Goal: Task Accomplishment & Management: Use online tool/utility

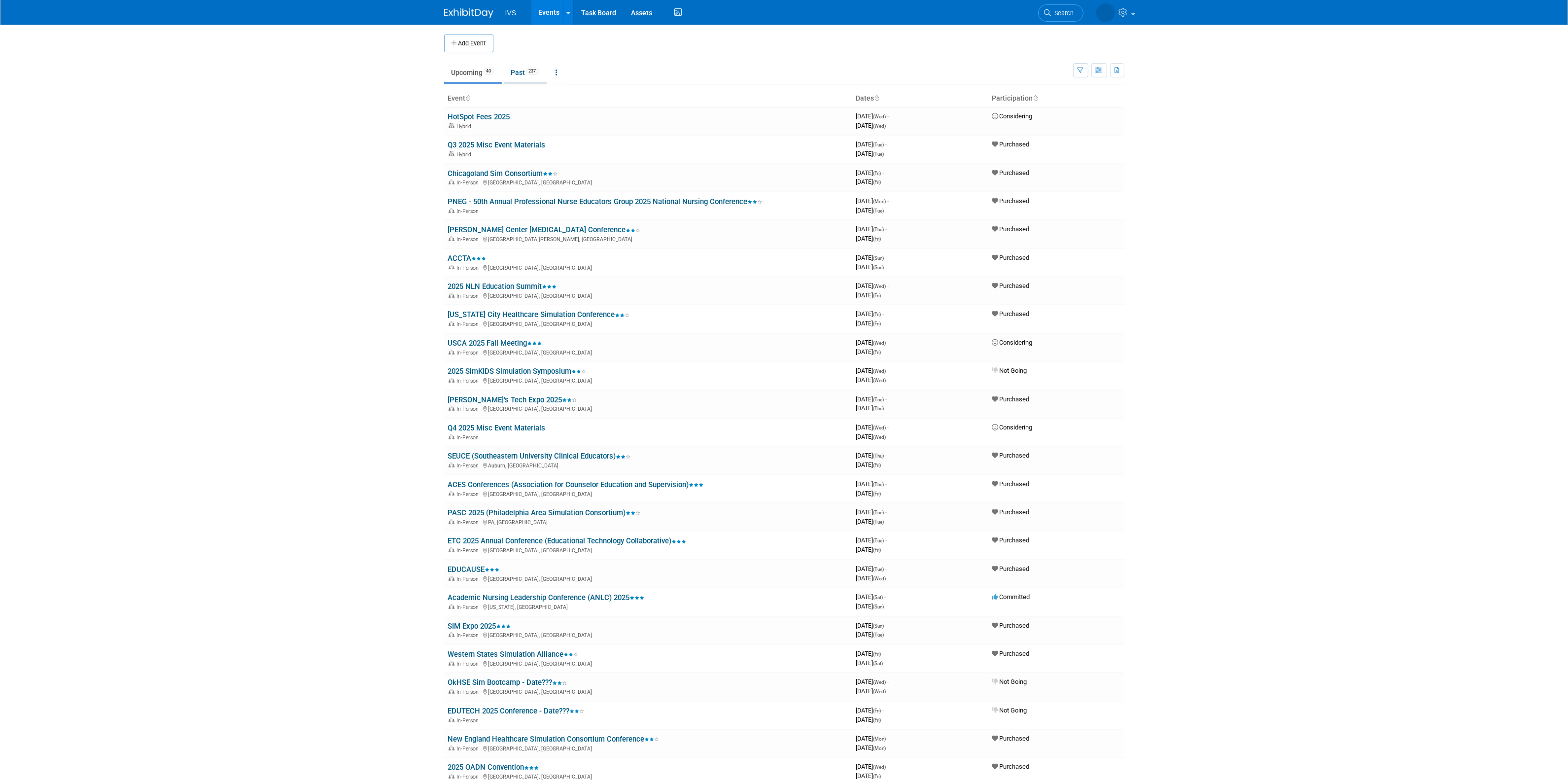
click at [528, 75] on link "Past 237" at bounding box center [525, 72] width 43 height 19
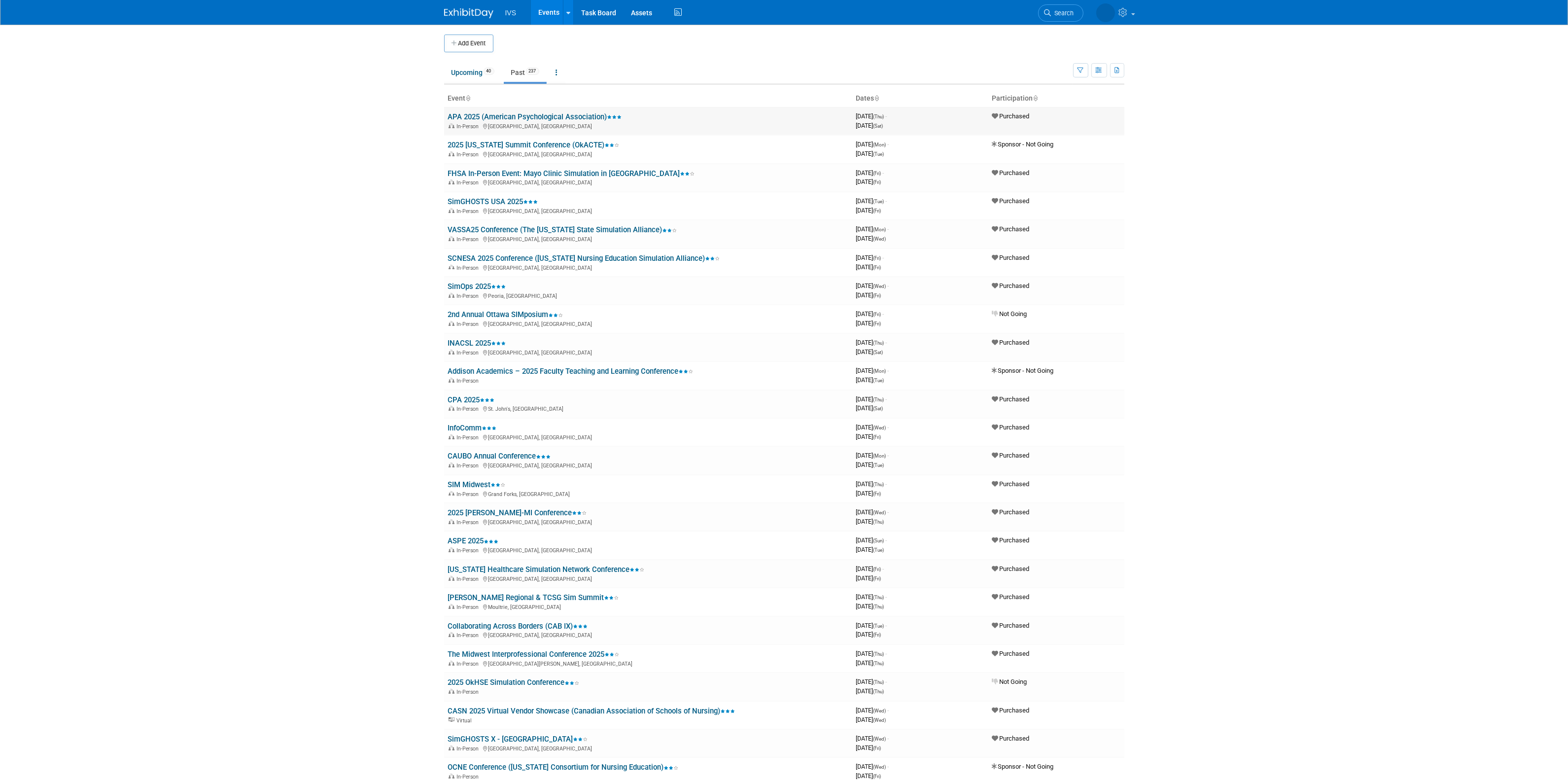
click at [511, 119] on link "APA 2025 (American Psychological Association)" at bounding box center [535, 117] width 174 height 9
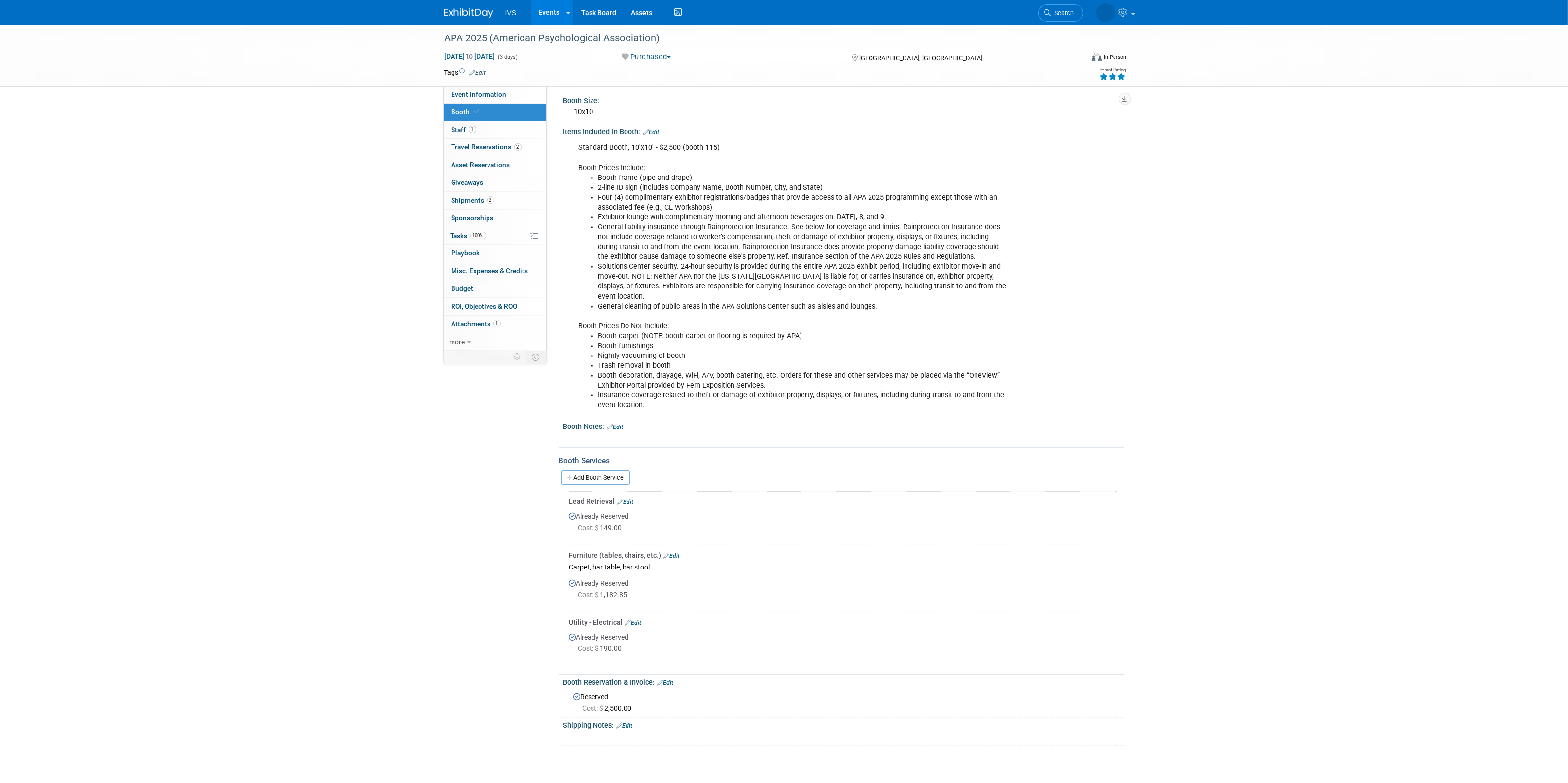
scroll to position [82, 0]
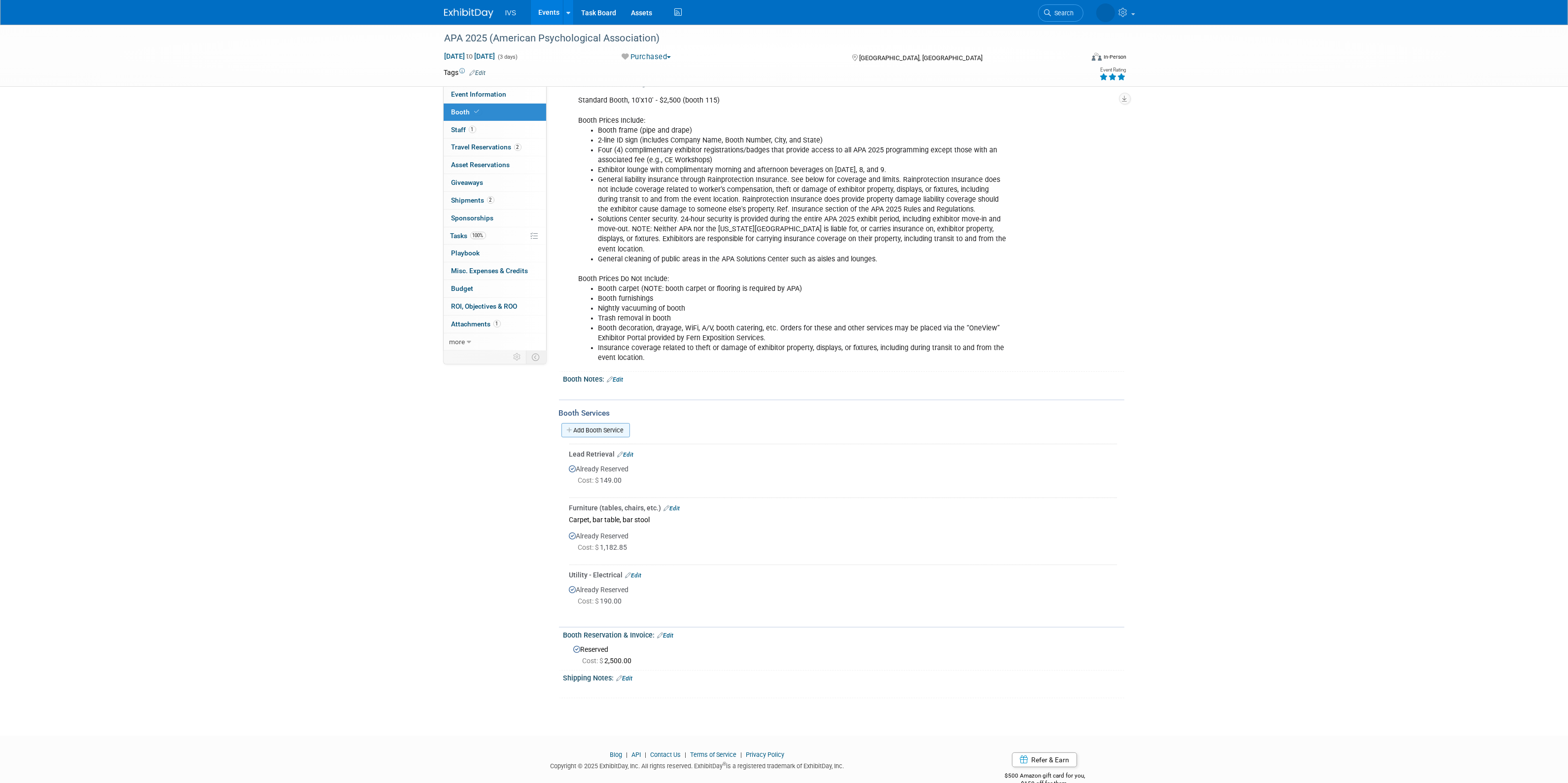
click at [590, 423] on link "Add Booth Service" at bounding box center [595, 430] width 69 height 14
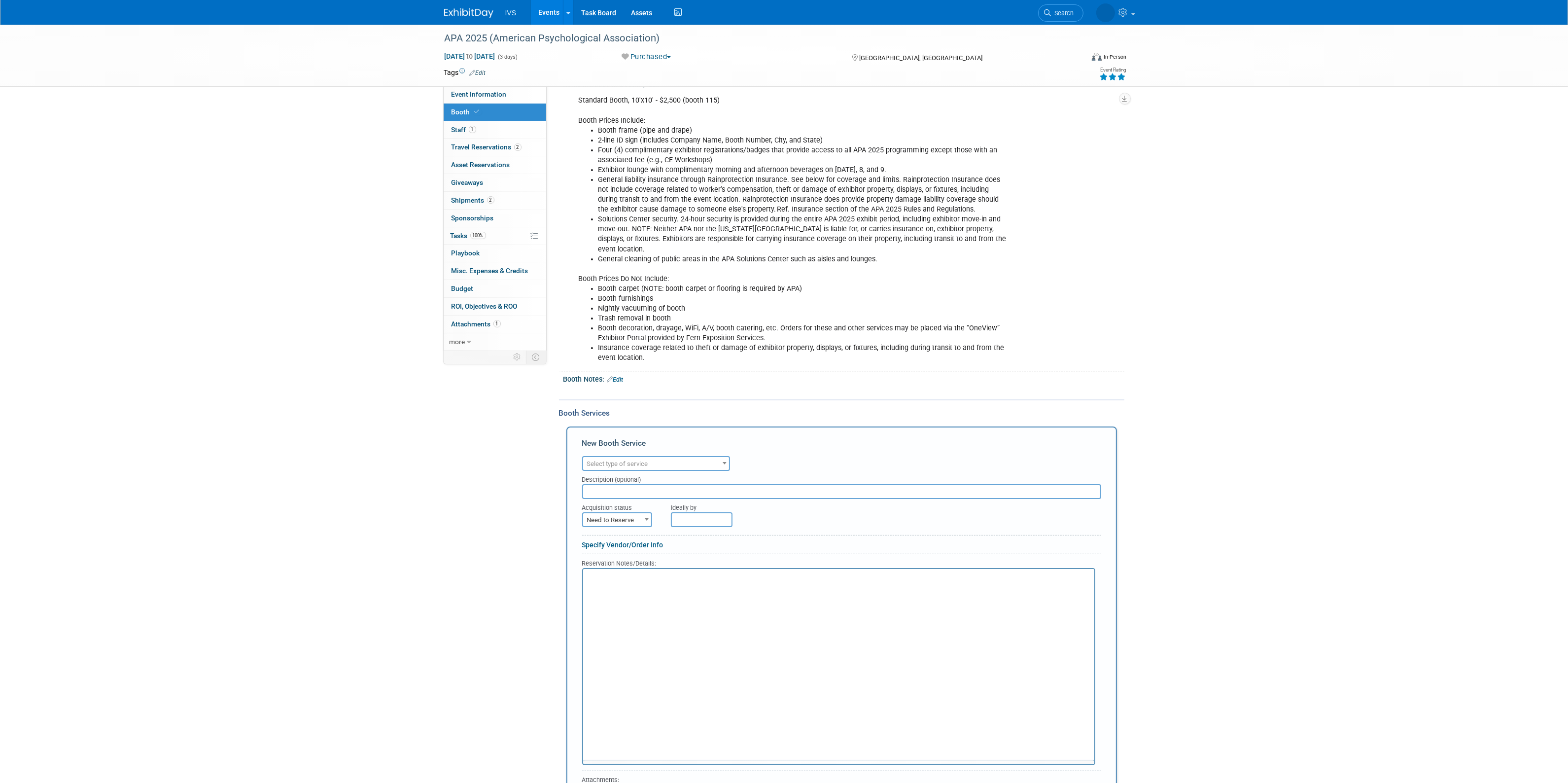
scroll to position [0, 0]
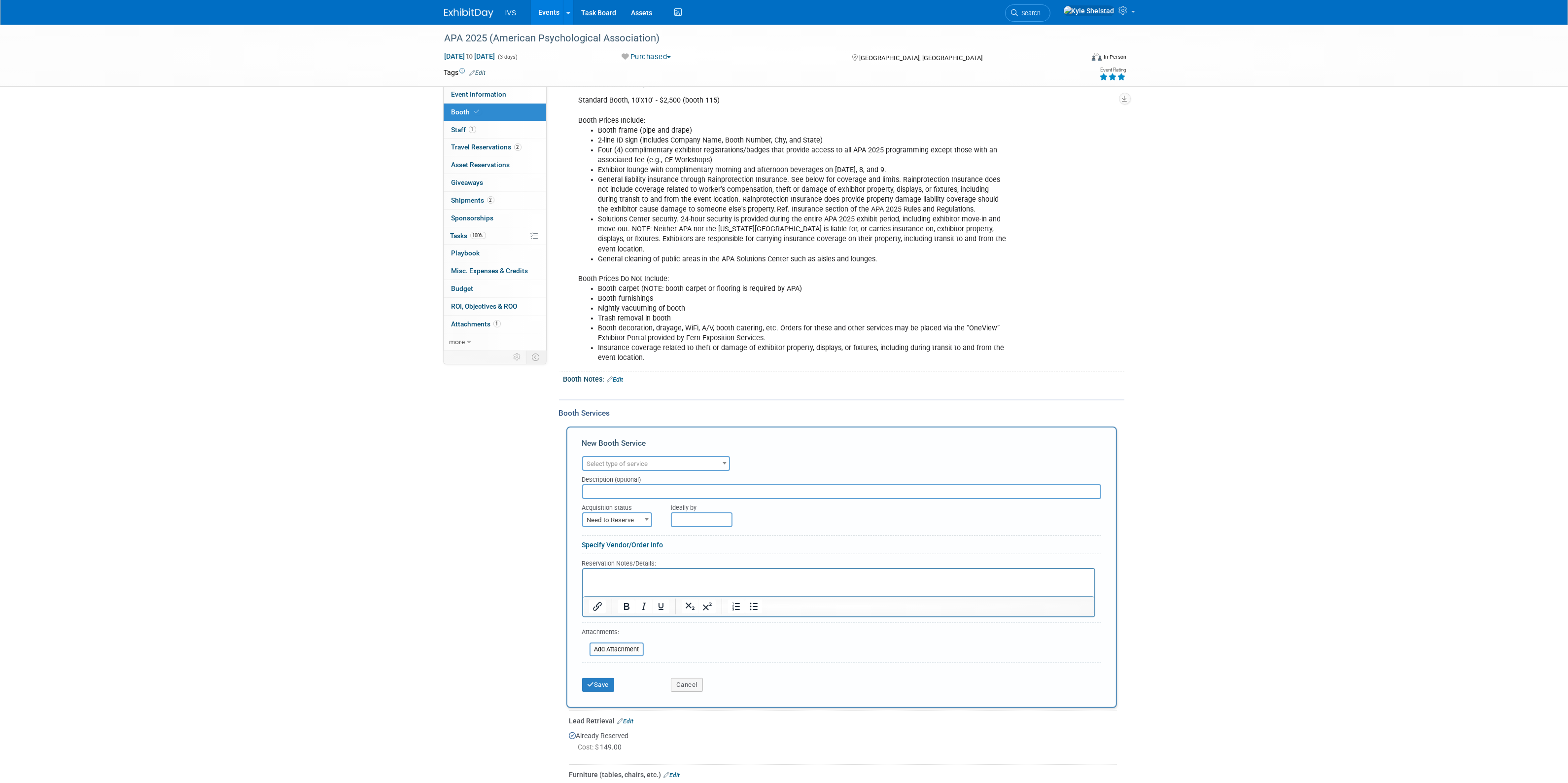
click at [642, 471] on div "Description (optional)" at bounding box center [841, 477] width 519 height 13
click at [642, 465] on span "Select type of service" at bounding box center [656, 464] width 146 height 14
type input "materia"
select select "10"
click at [617, 514] on span "Need to Reserve" at bounding box center [617, 520] width 68 height 14
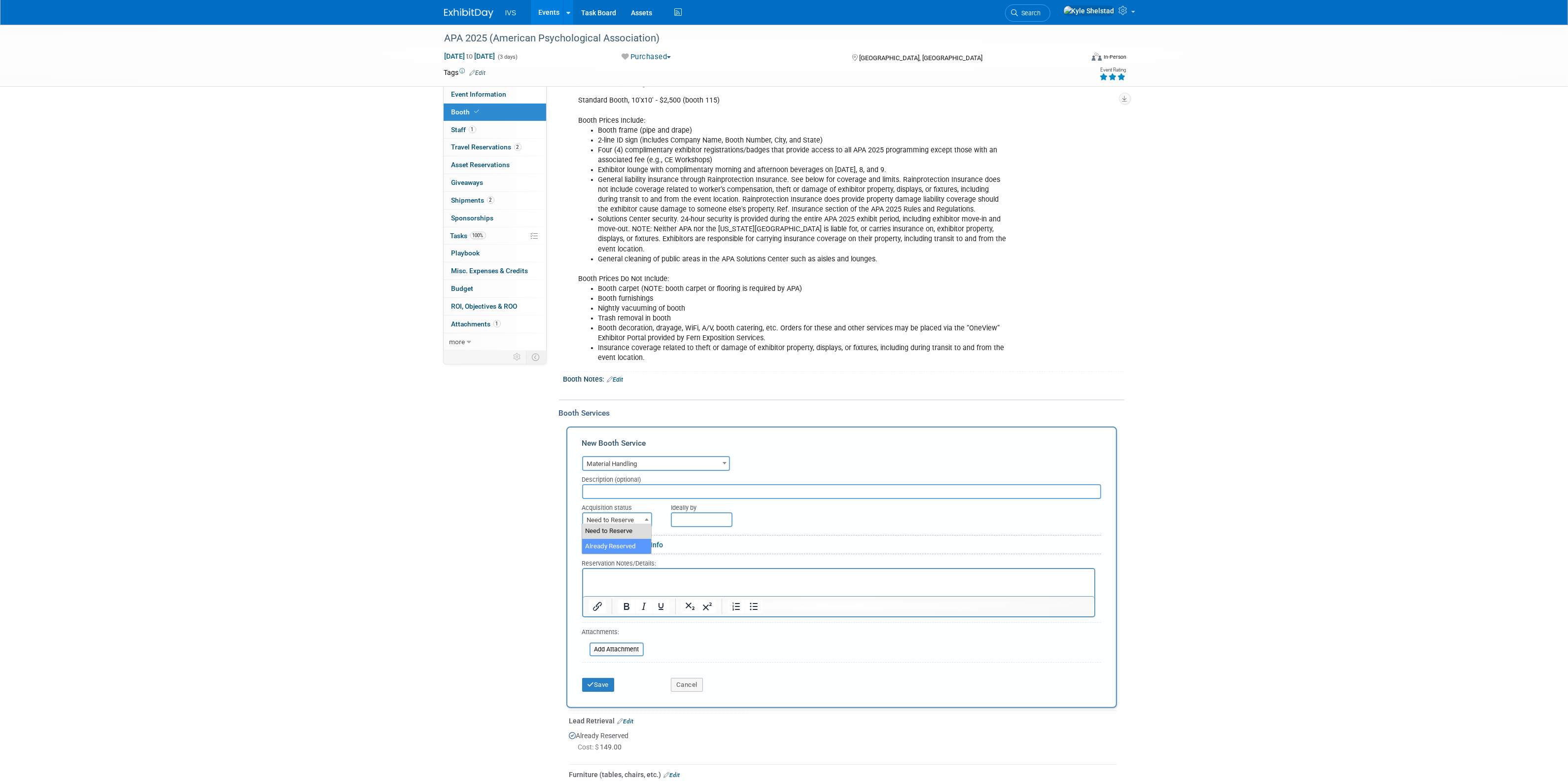
select select "2"
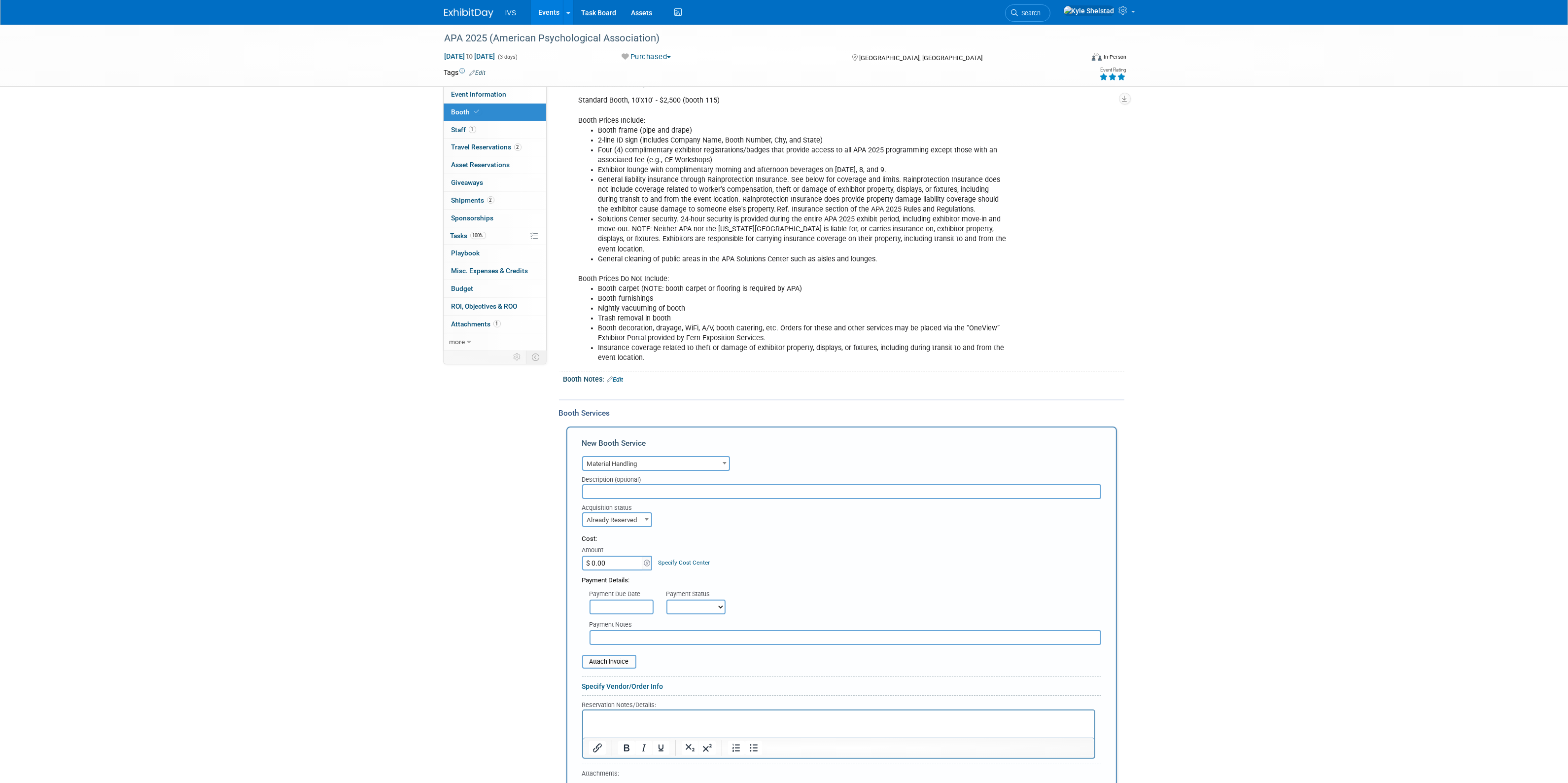
click at [620, 560] on input "$ 0.00" at bounding box center [612, 563] width 61 height 15
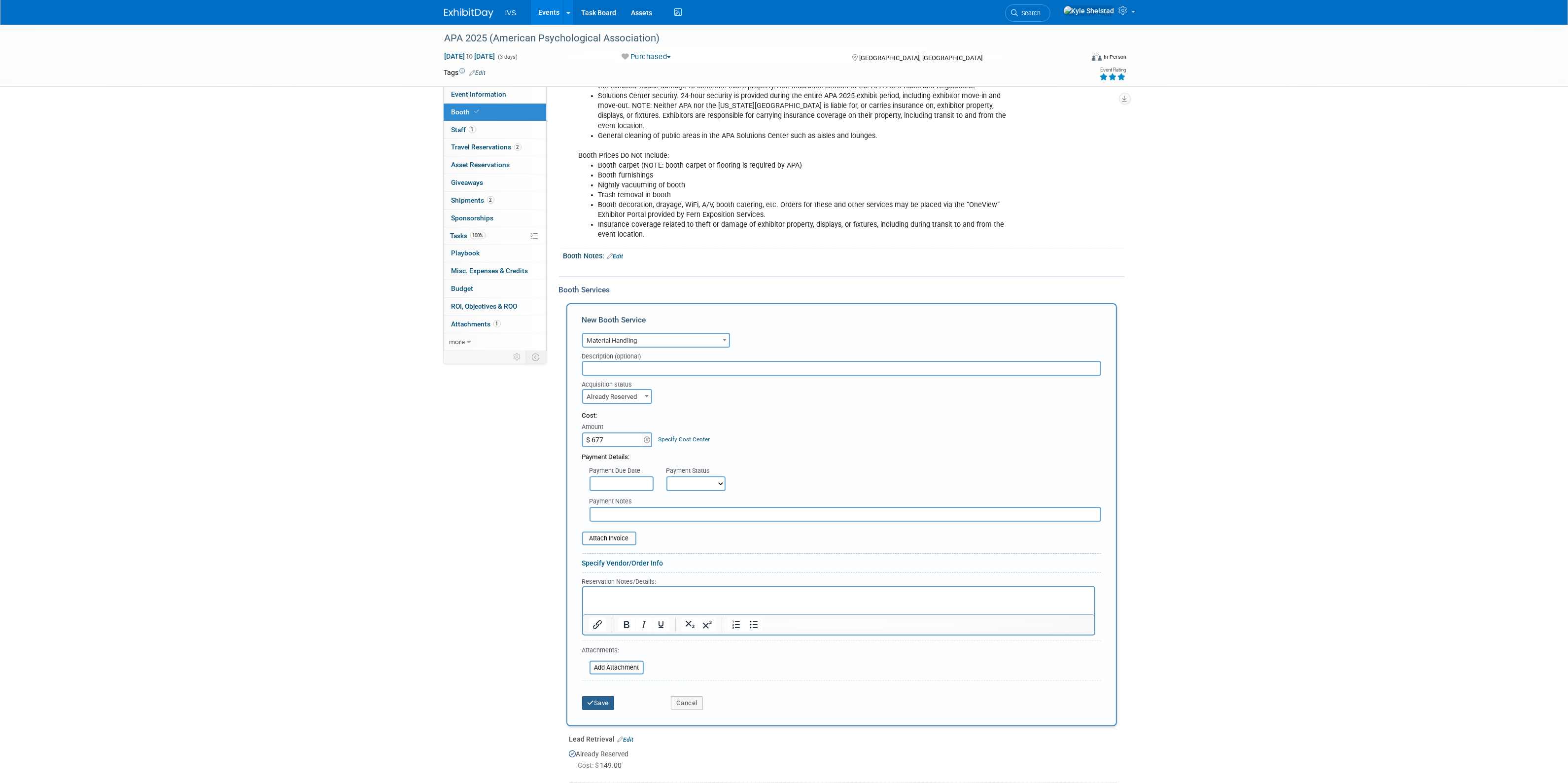
type input "$ 677.00"
click at [600, 700] on button "Save" at bounding box center [598, 703] width 32 height 14
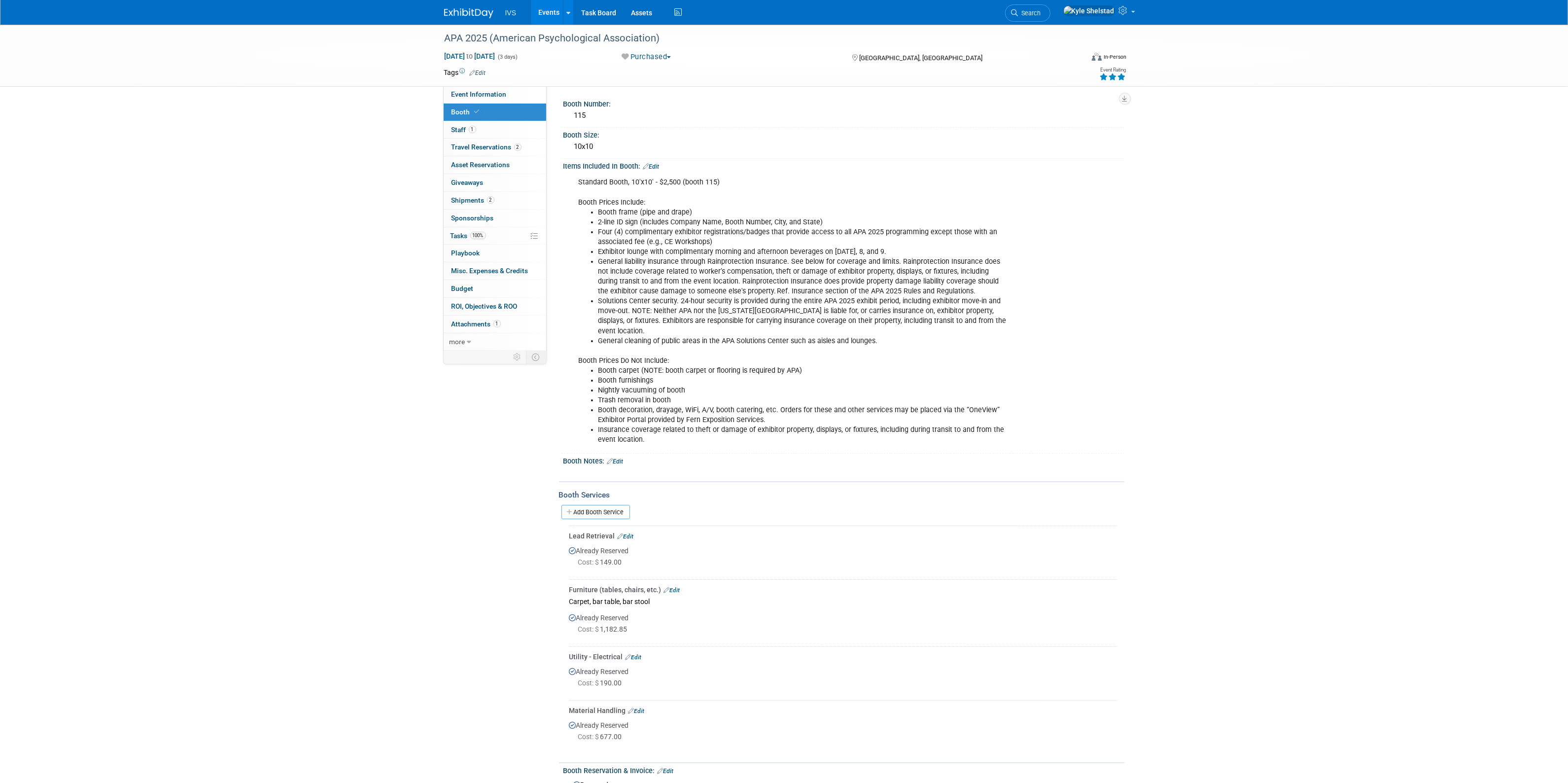
click at [356, 339] on div "APA 2025 (American Psychological Association) Aug 7, 2025 to Aug 9, 2025 (3 day…" at bounding box center [784, 438] width 1568 height 829
